Goal: Task Accomplishment & Management: Manage account settings

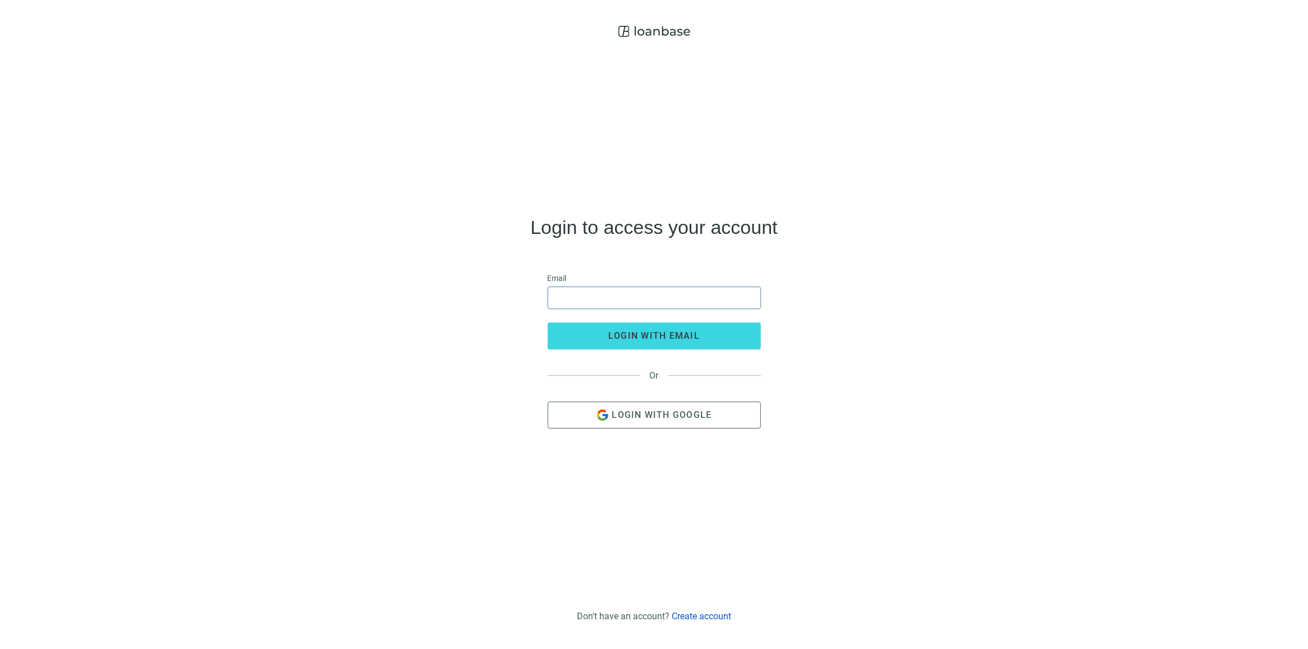
click at [680, 304] on input "email" at bounding box center [654, 297] width 199 height 21
type input "**********"
click at [683, 339] on span "login with email" at bounding box center [653, 336] width 91 height 11
